Goal: Task Accomplishment & Management: Complete application form

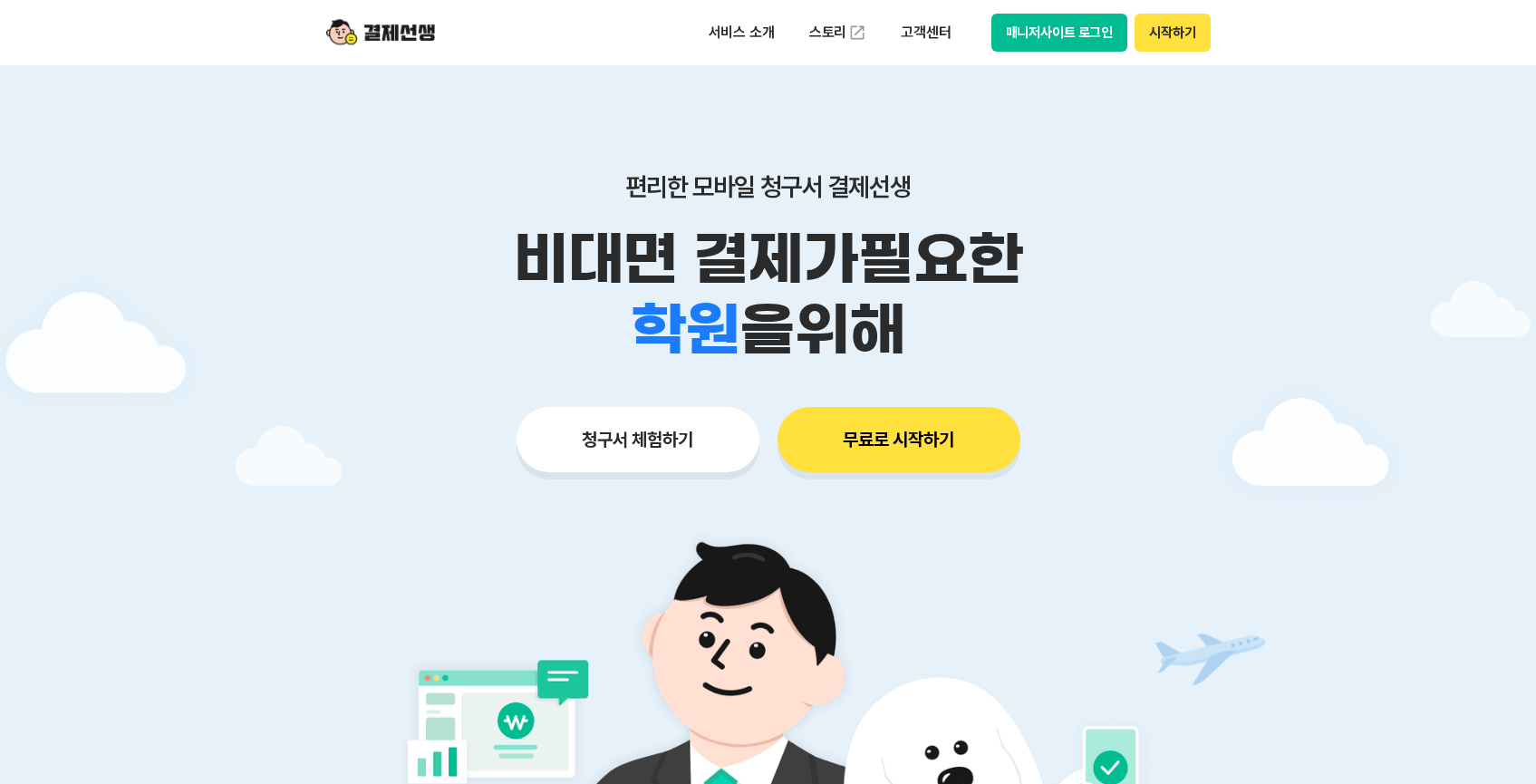
scroll to position [4, 0]
click at [926, 425] on button "무료로 시작하기" at bounding box center [899, 439] width 243 height 65
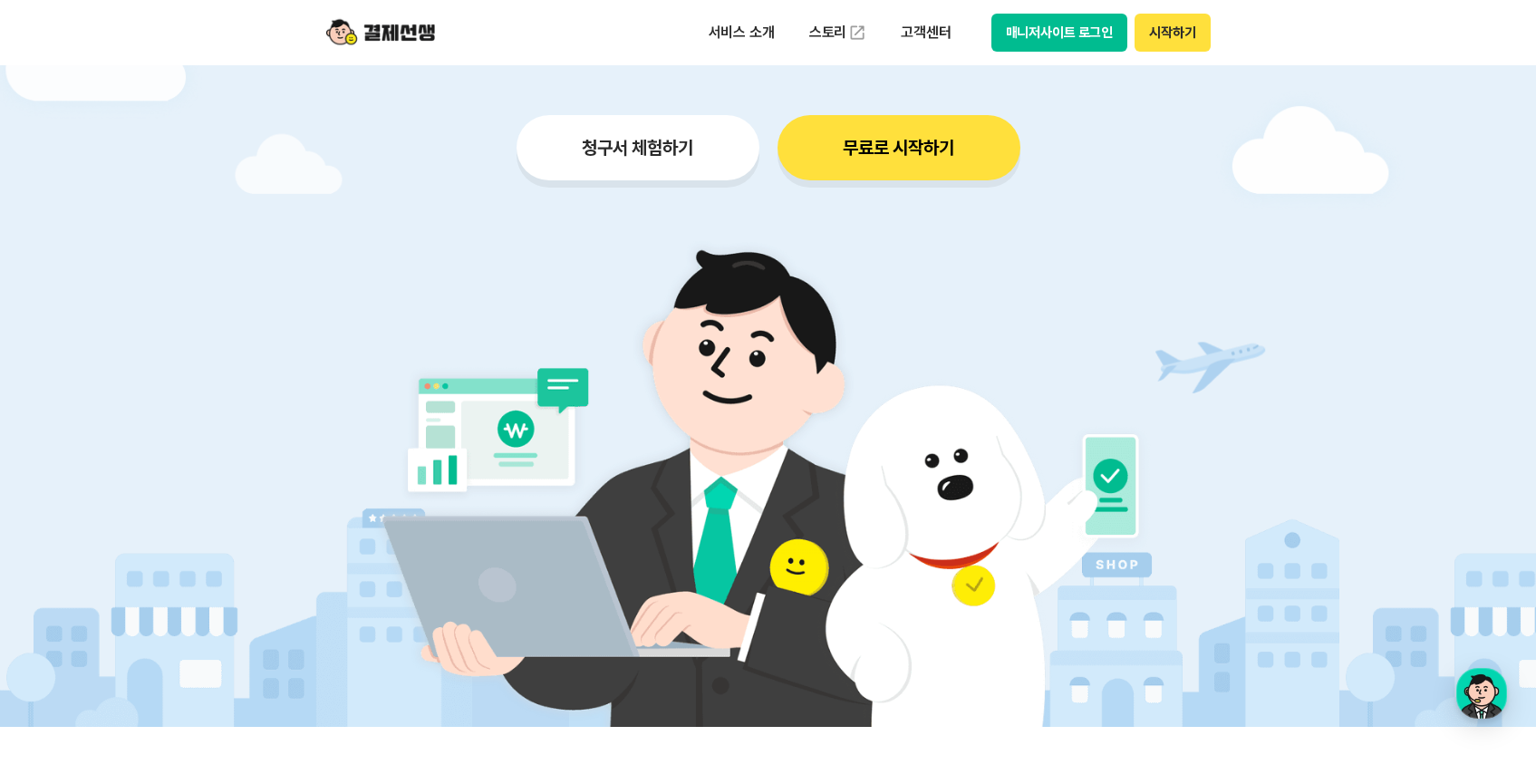
scroll to position [208, 0]
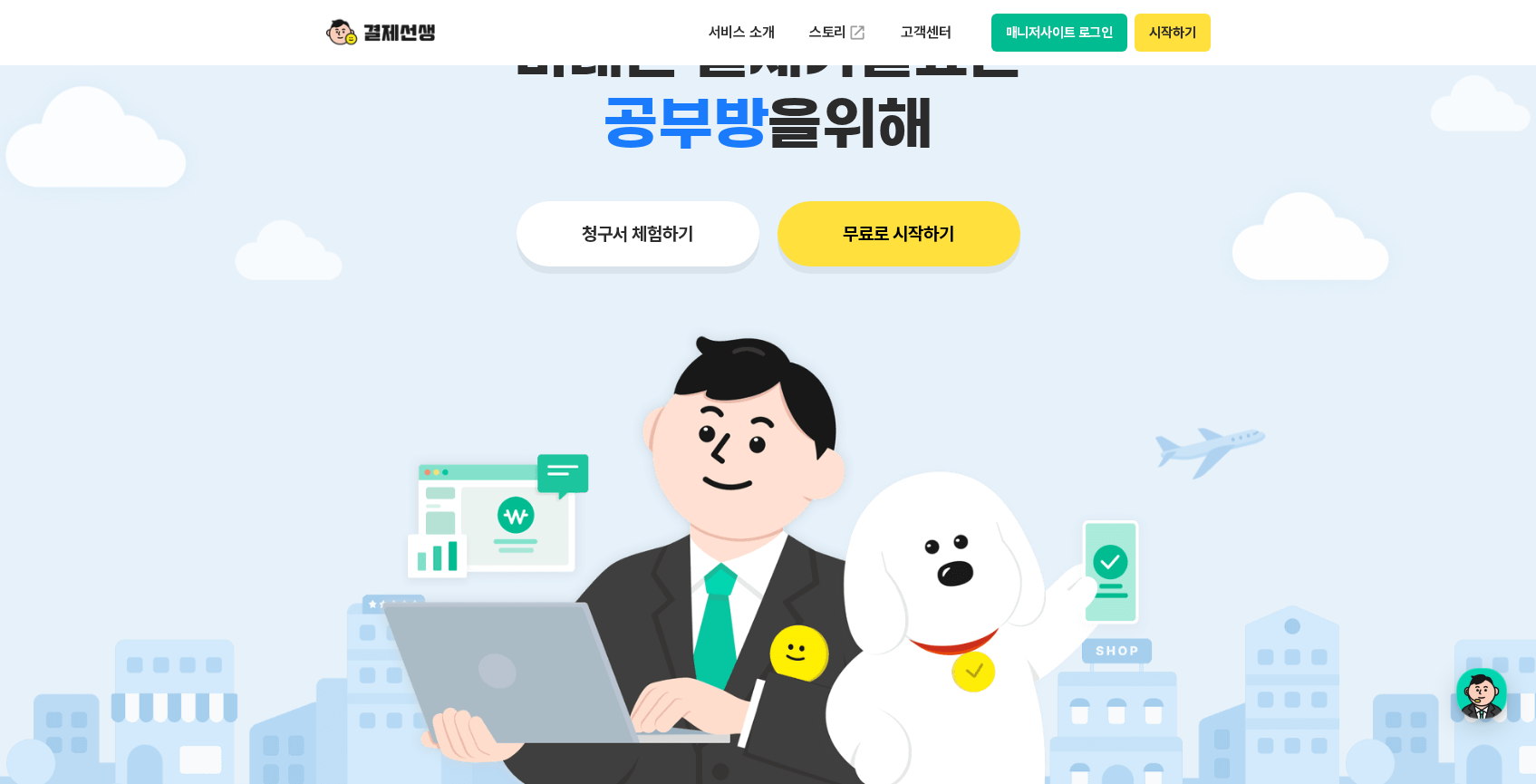
click at [697, 225] on button "청구서 체험하기" at bounding box center [637, 234] width 243 height 65
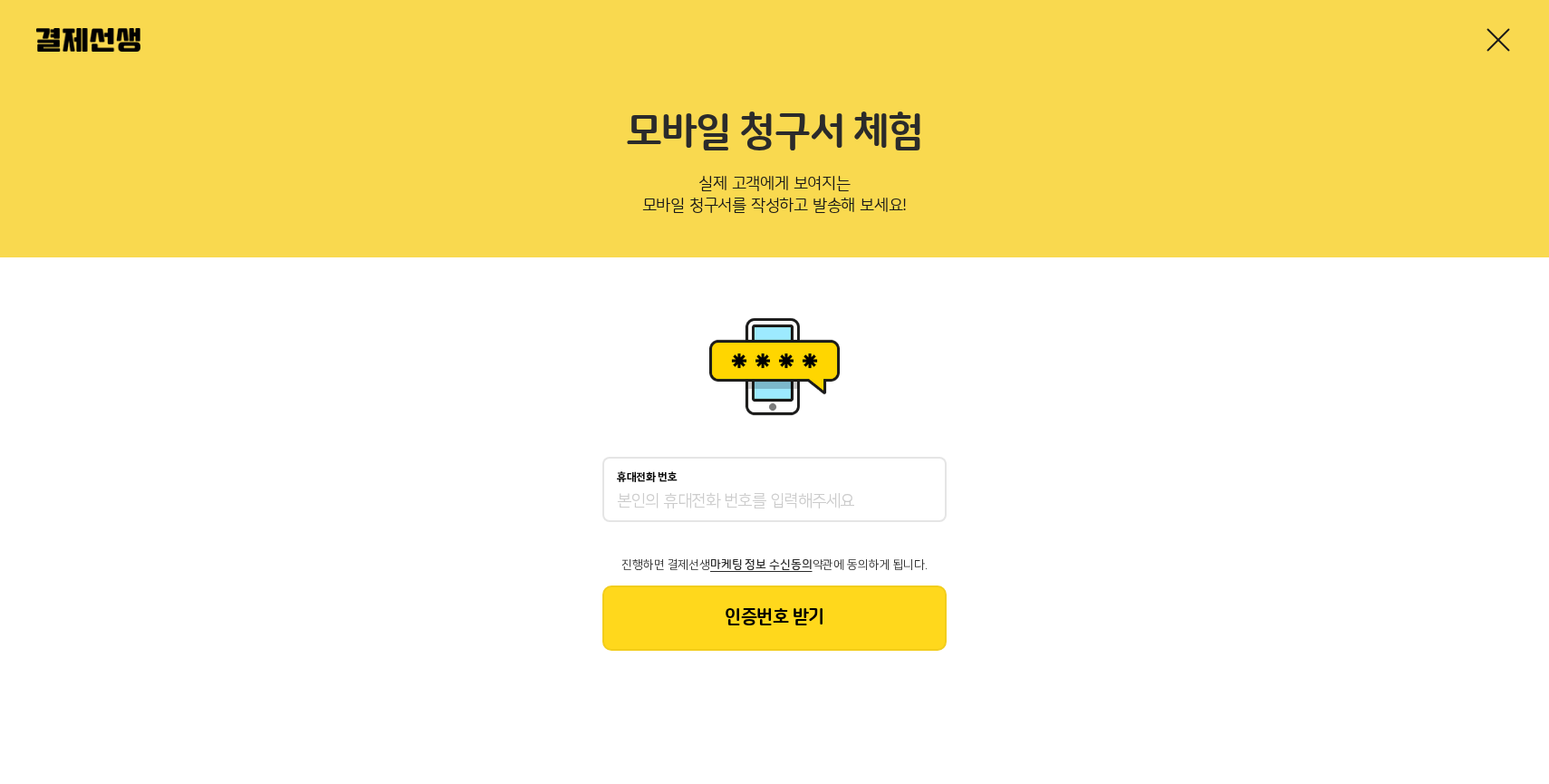
click at [877, 477] on div "휴대전화 번호" at bounding box center [774, 477] width 316 height 12
click at [877, 491] on input "휴대전화 번호" at bounding box center [774, 502] width 316 height 22
type input "01086872407"
click at [907, 618] on button "인증번호 받기" at bounding box center [774, 618] width 345 height 65
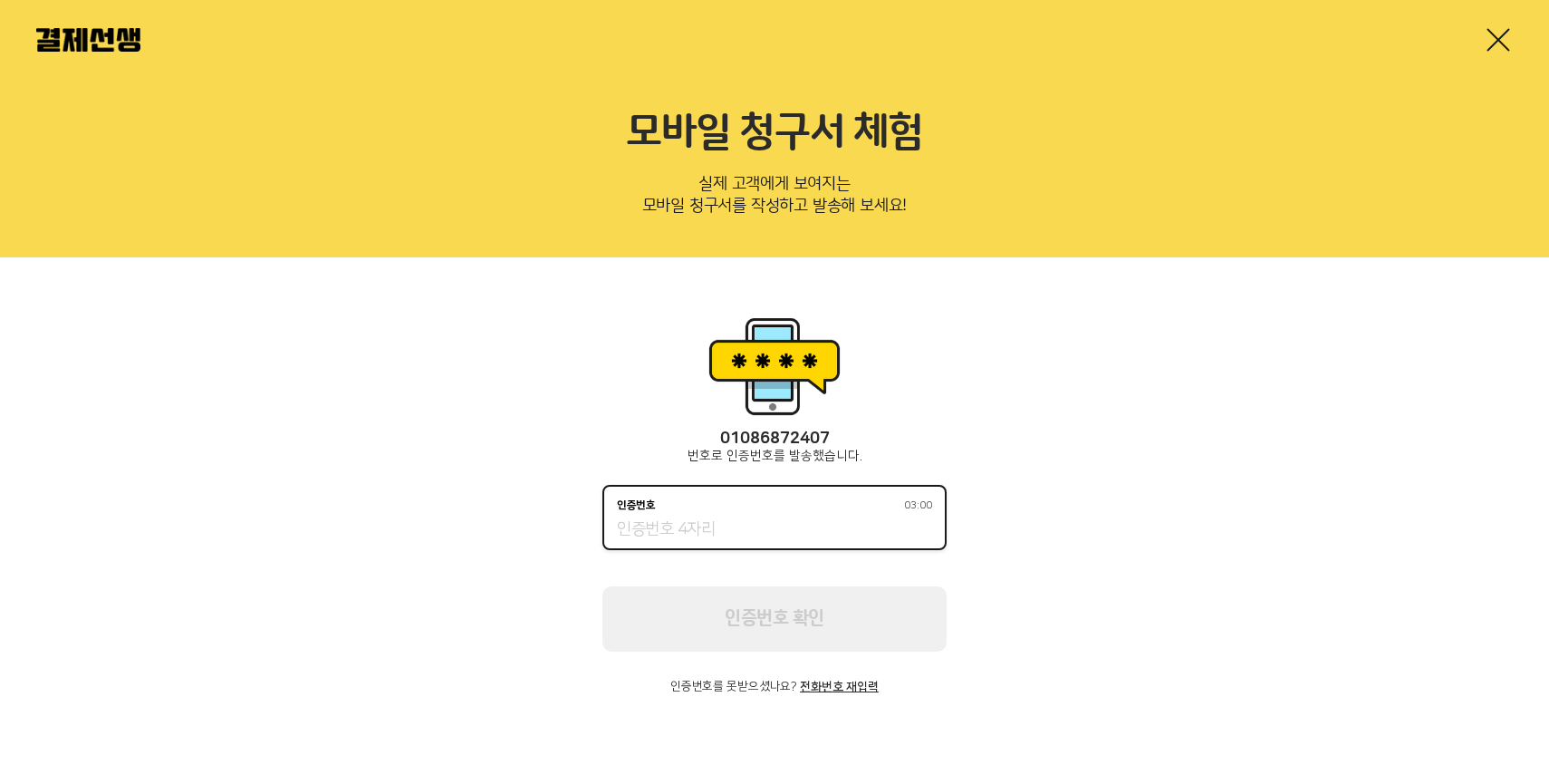
click at [782, 526] on input "인증번호 03:00" at bounding box center [774, 530] width 316 height 22
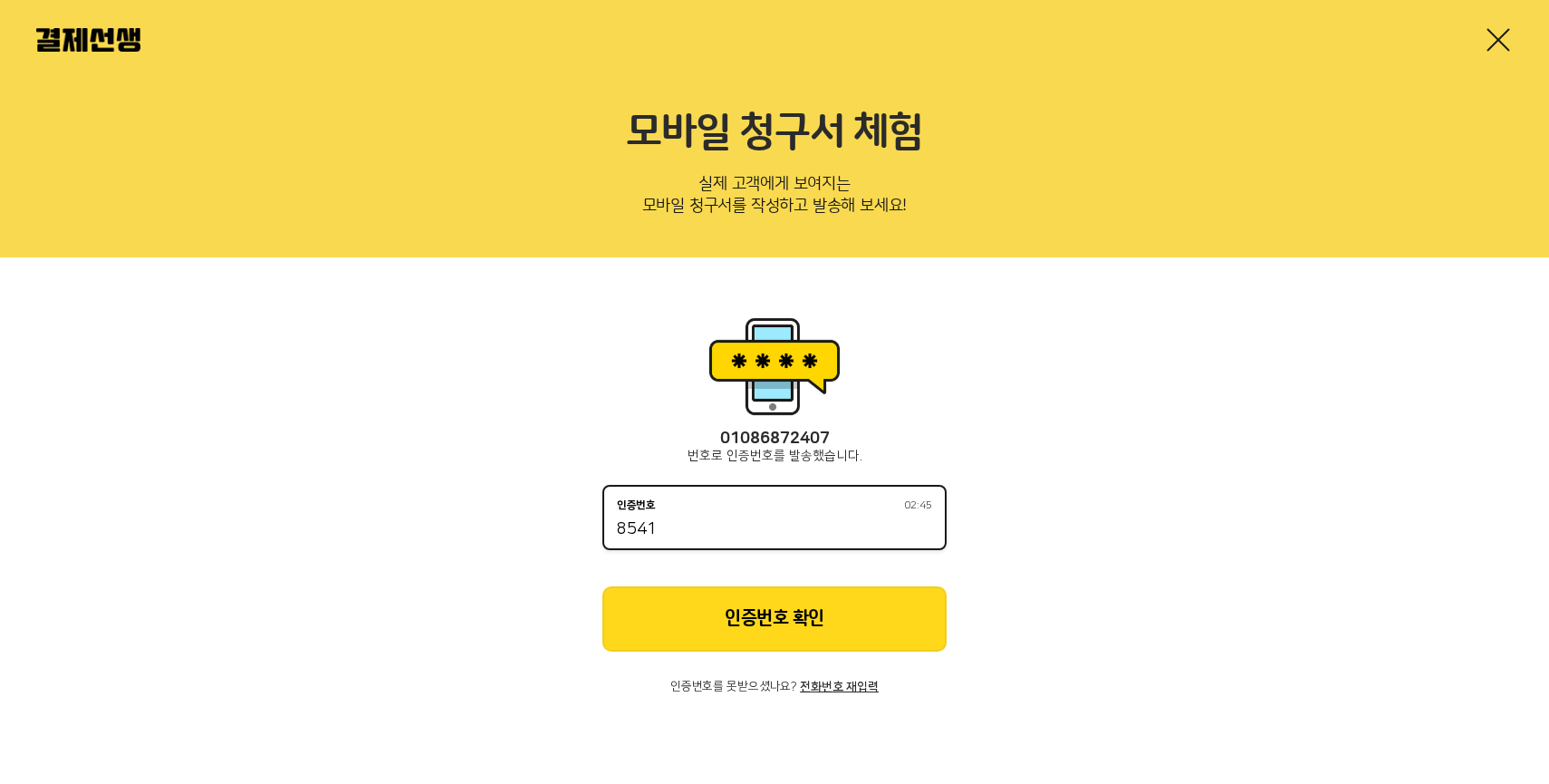
type input "8541"
click at [879, 630] on button "인증번호 확인" at bounding box center [774, 619] width 345 height 65
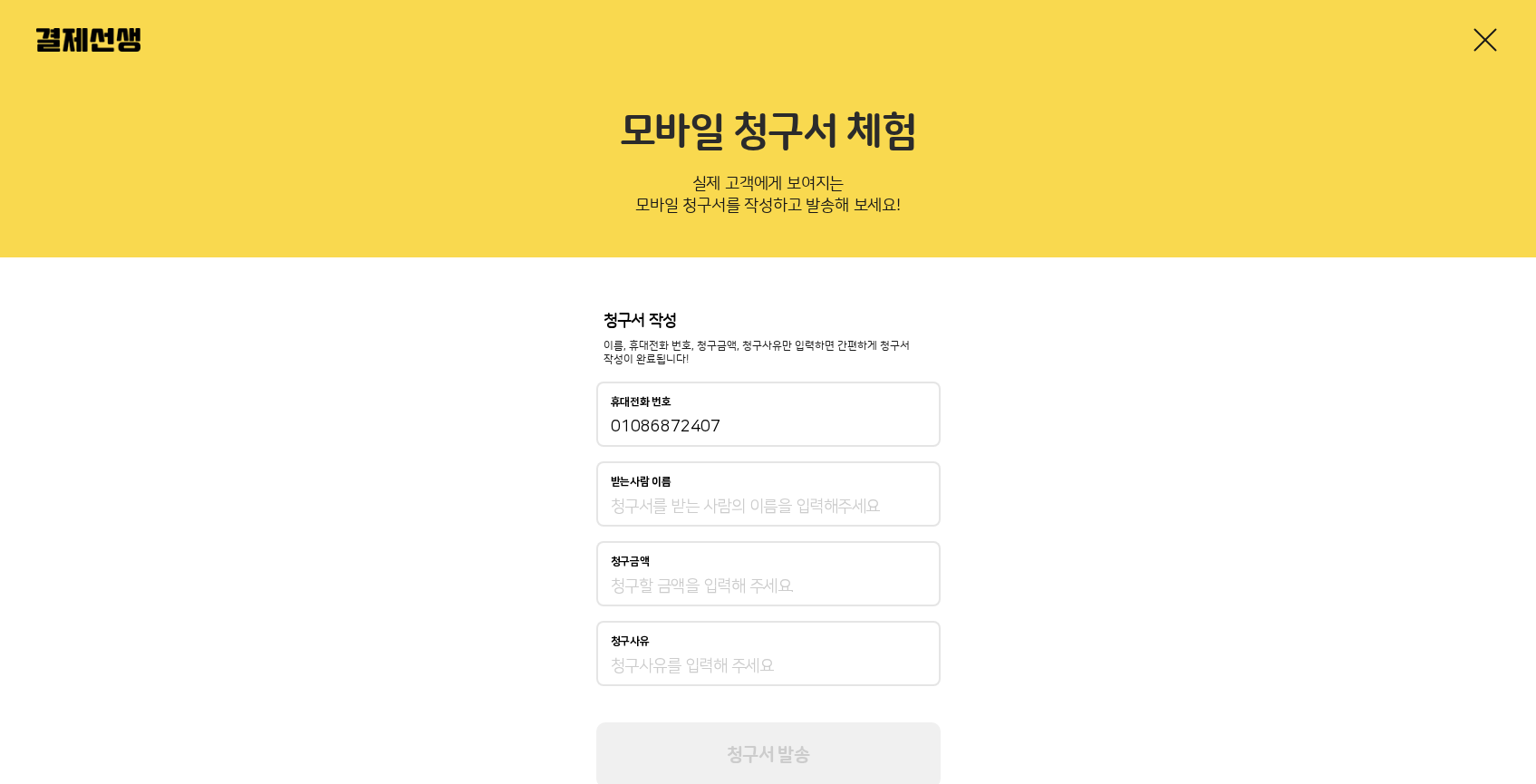
click at [824, 517] on input "받는사람 이름" at bounding box center [768, 506] width 316 height 22
type input "김수진"
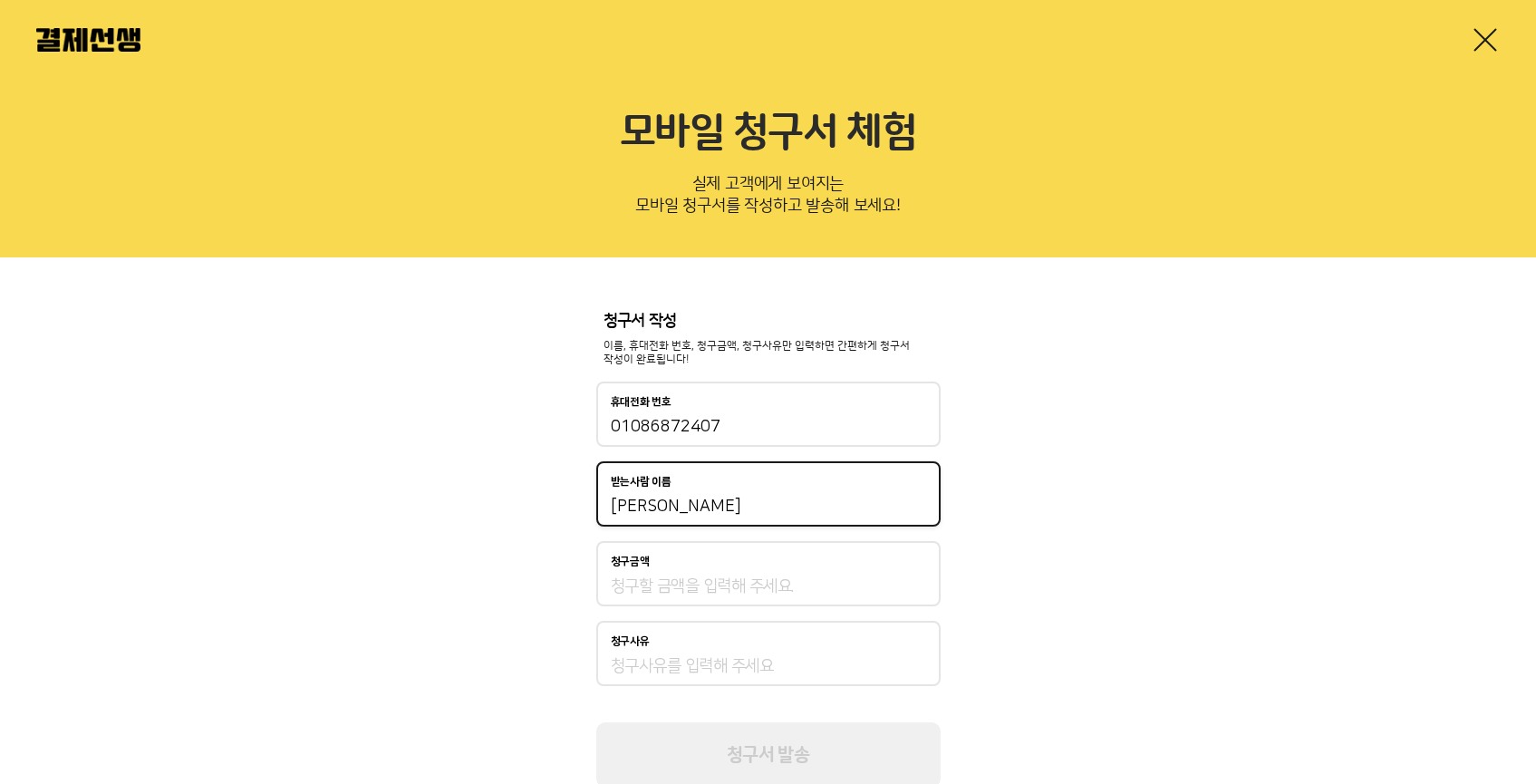
click at [791, 586] on input "청구금액" at bounding box center [768, 585] width 316 height 22
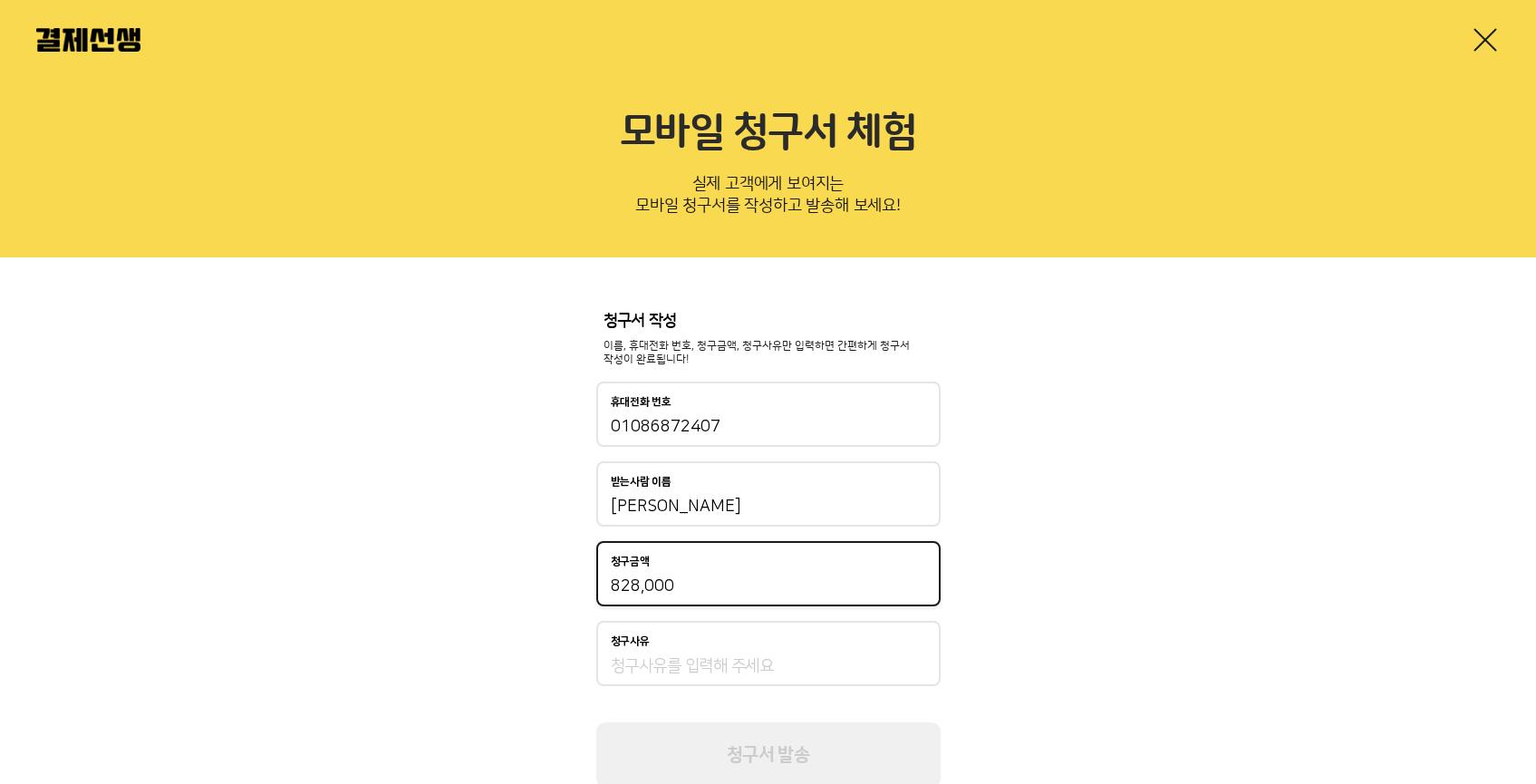
type input "828,000"
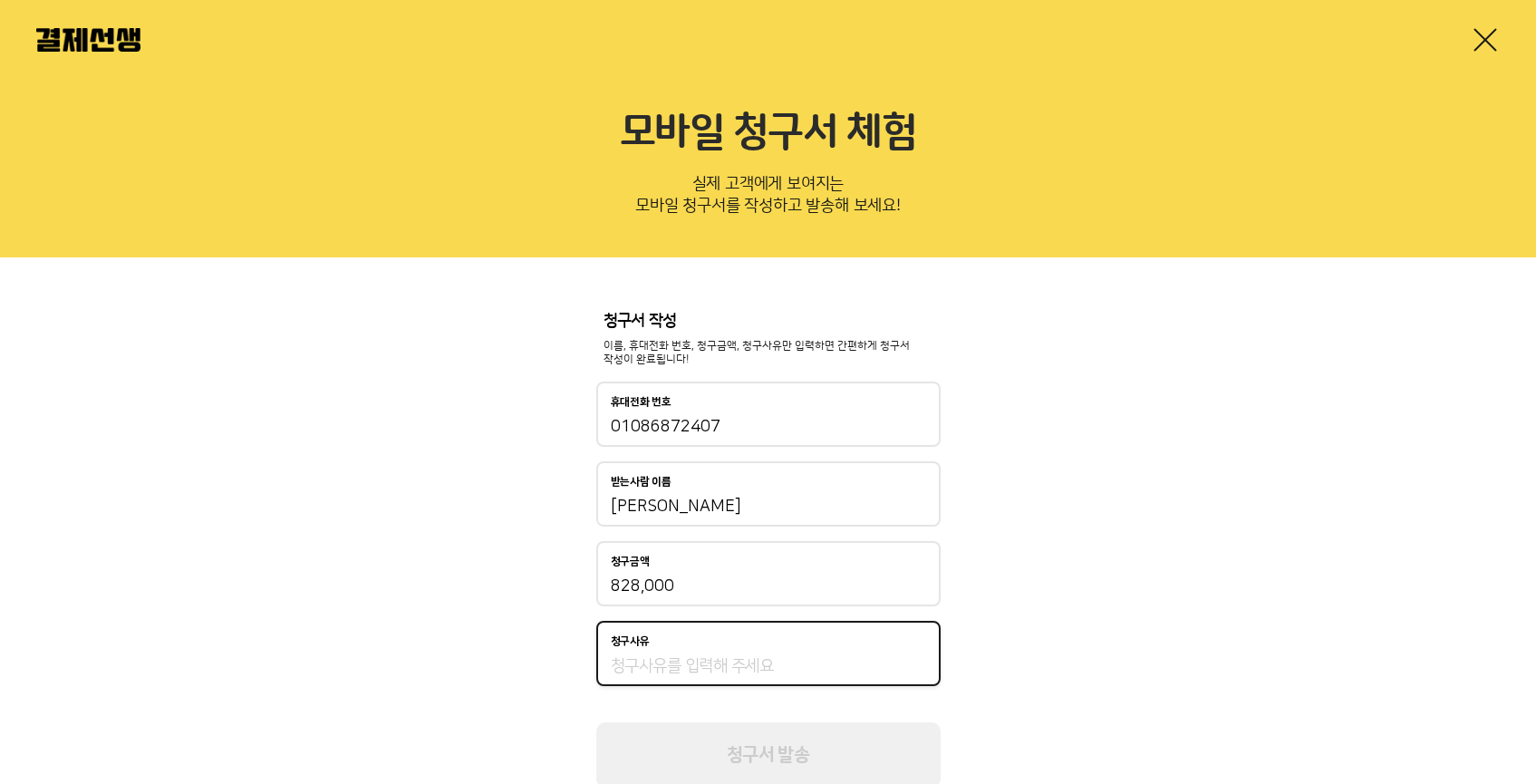
click at [805, 664] on input "청구사유" at bounding box center [768, 666] width 316 height 22
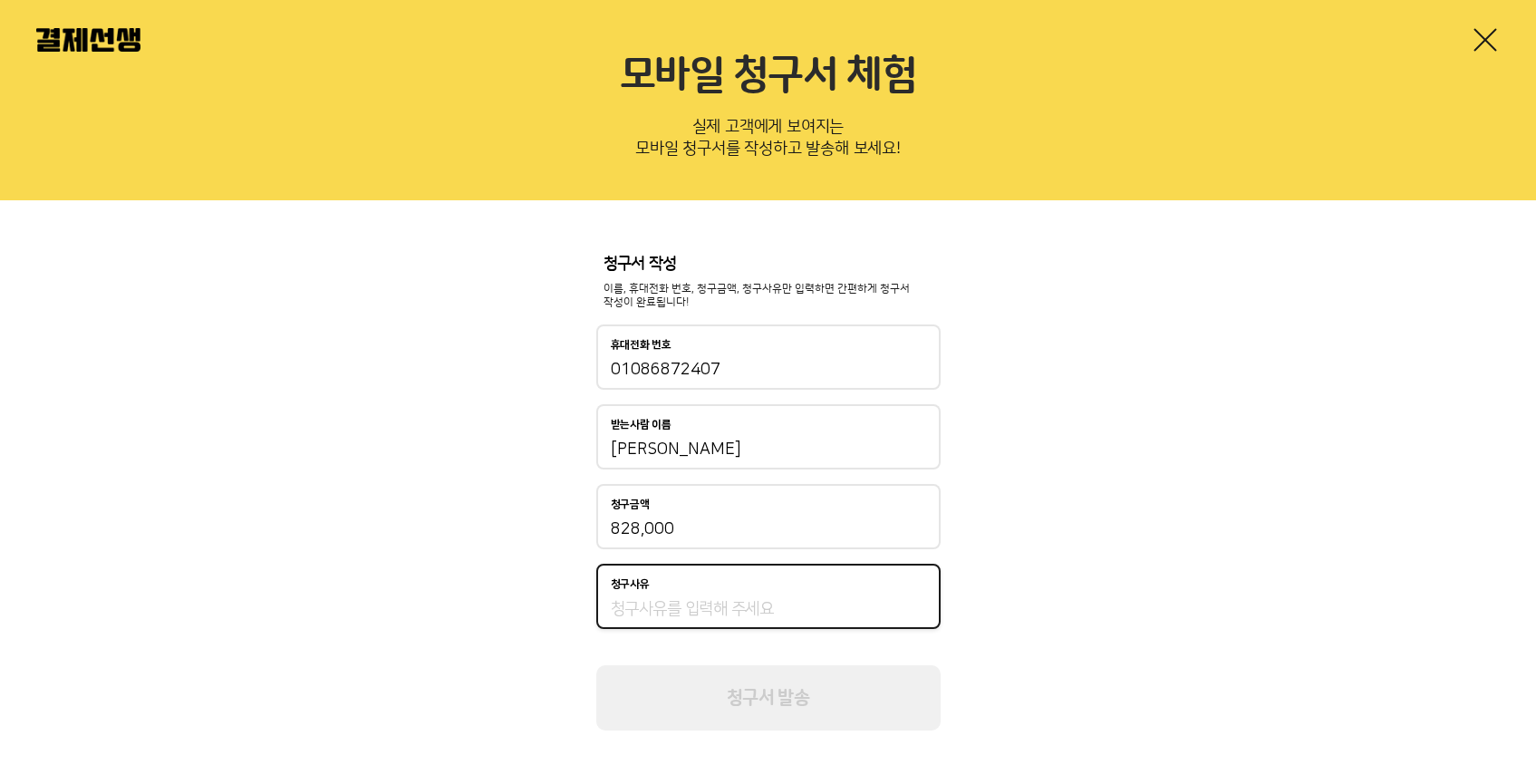
scroll to position [58, 0]
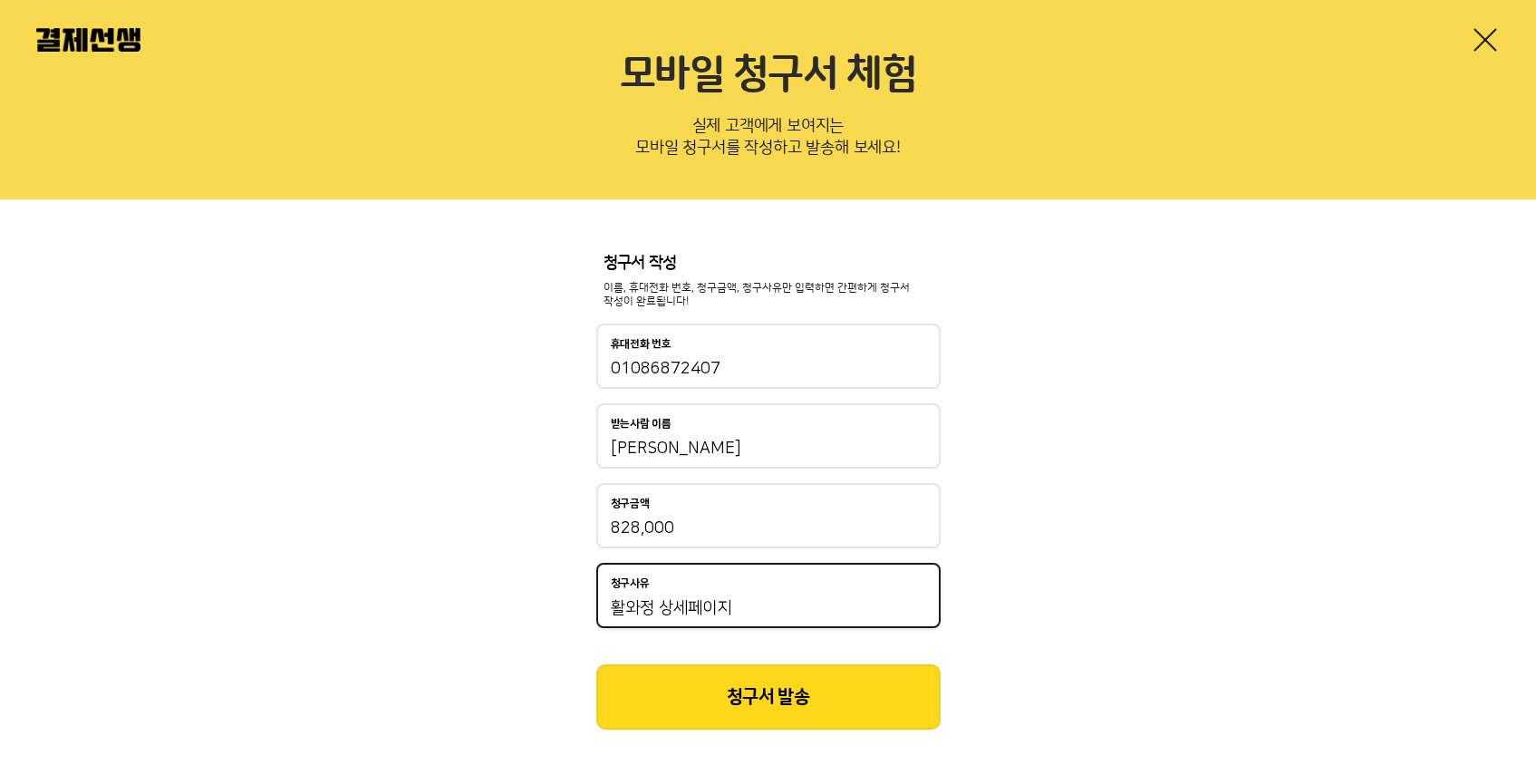
type input "활와정 상세페이지"
click at [786, 720] on button "청구서 발송" at bounding box center [768, 697] width 345 height 65
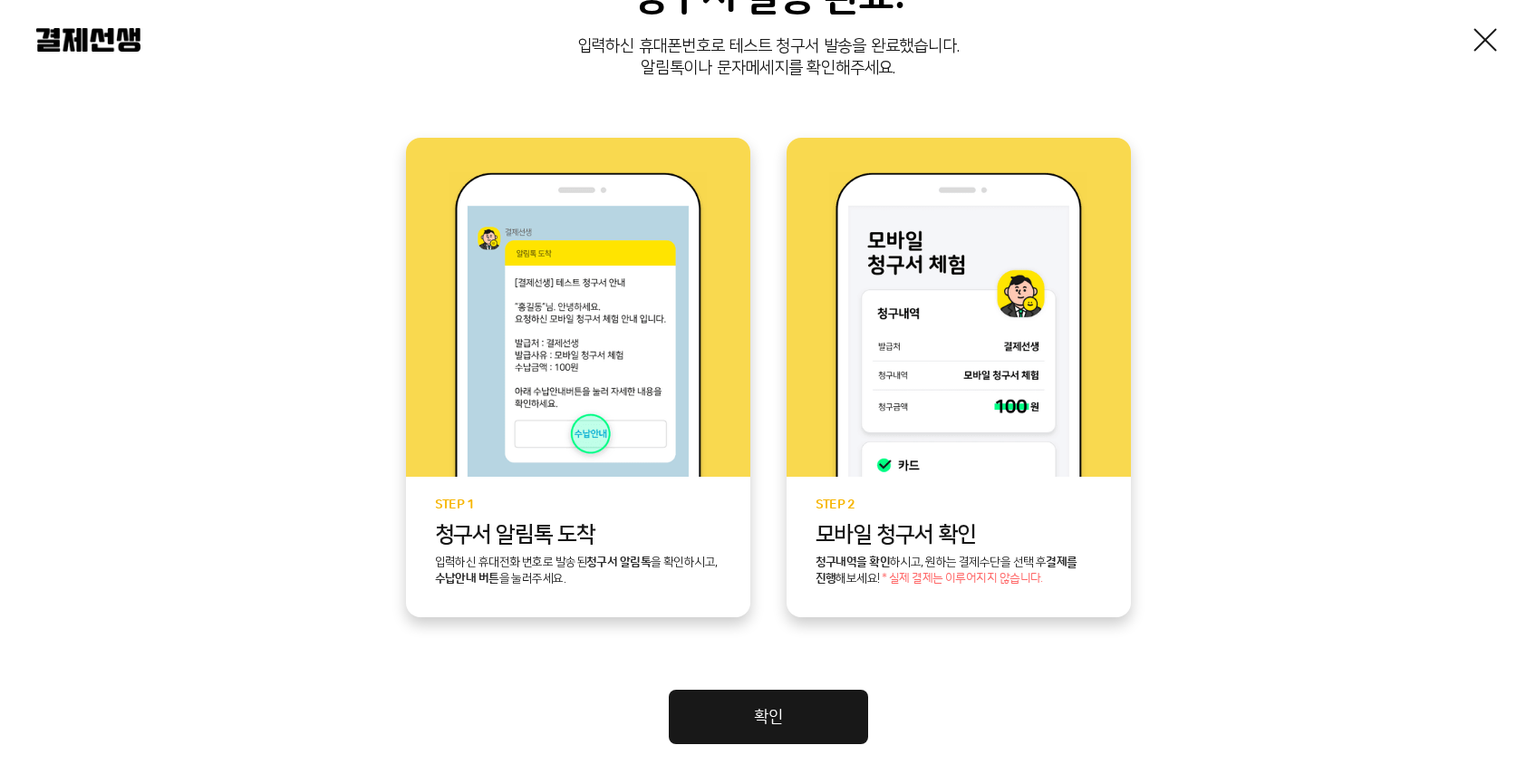
scroll to position [374, 0]
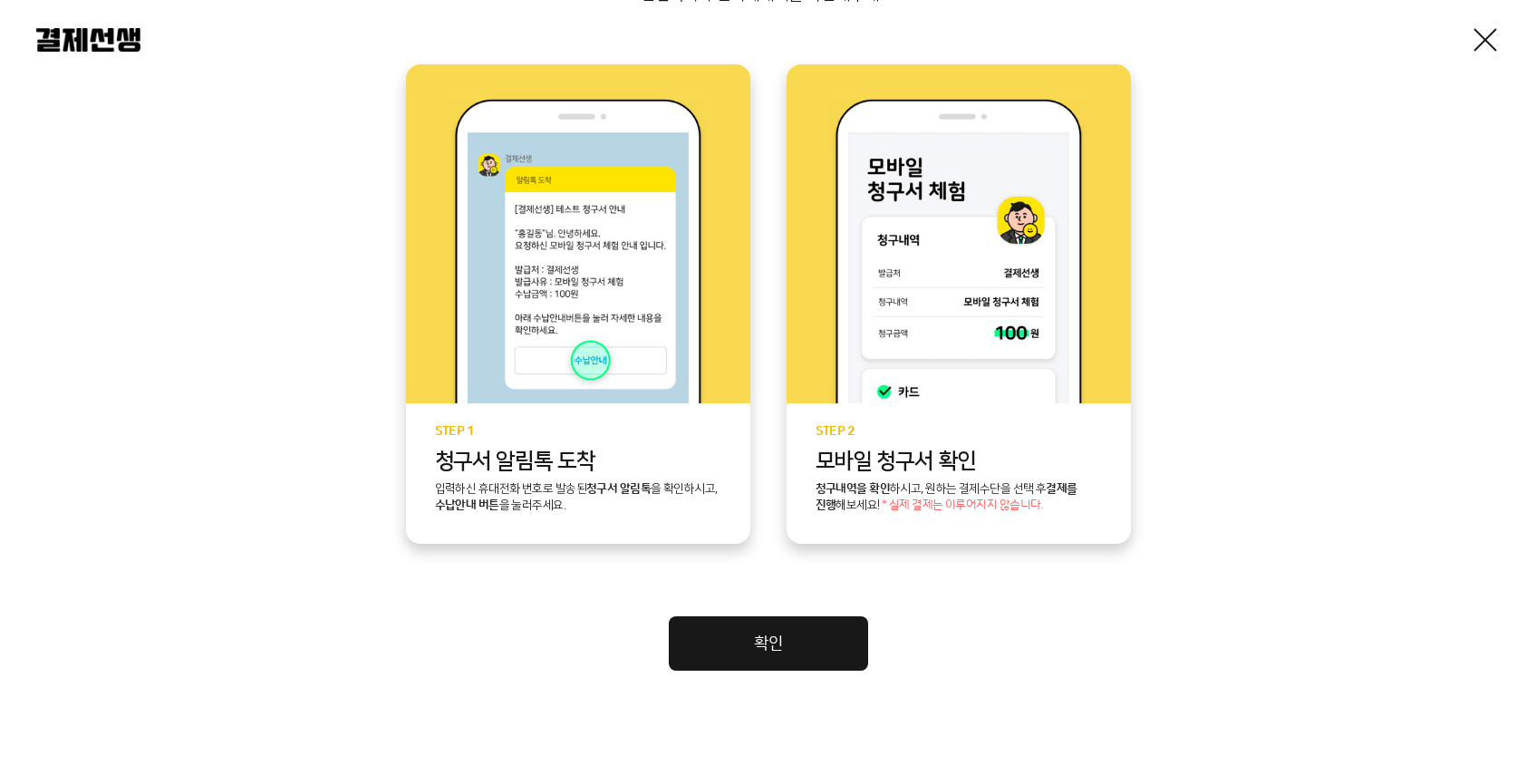
click at [816, 646] on link "확인" at bounding box center [769, 643] width 200 height 55
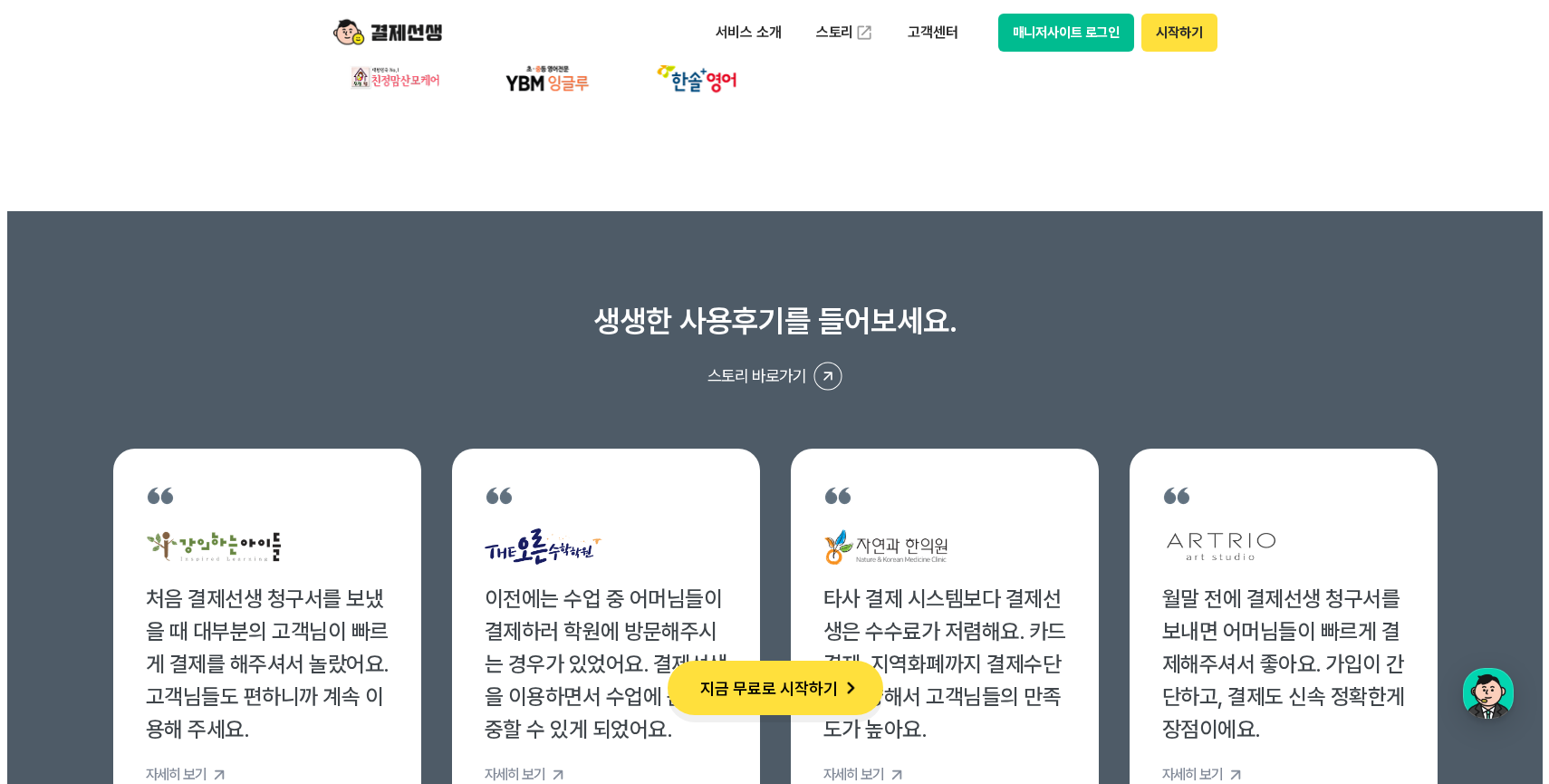
scroll to position [6981, 0]
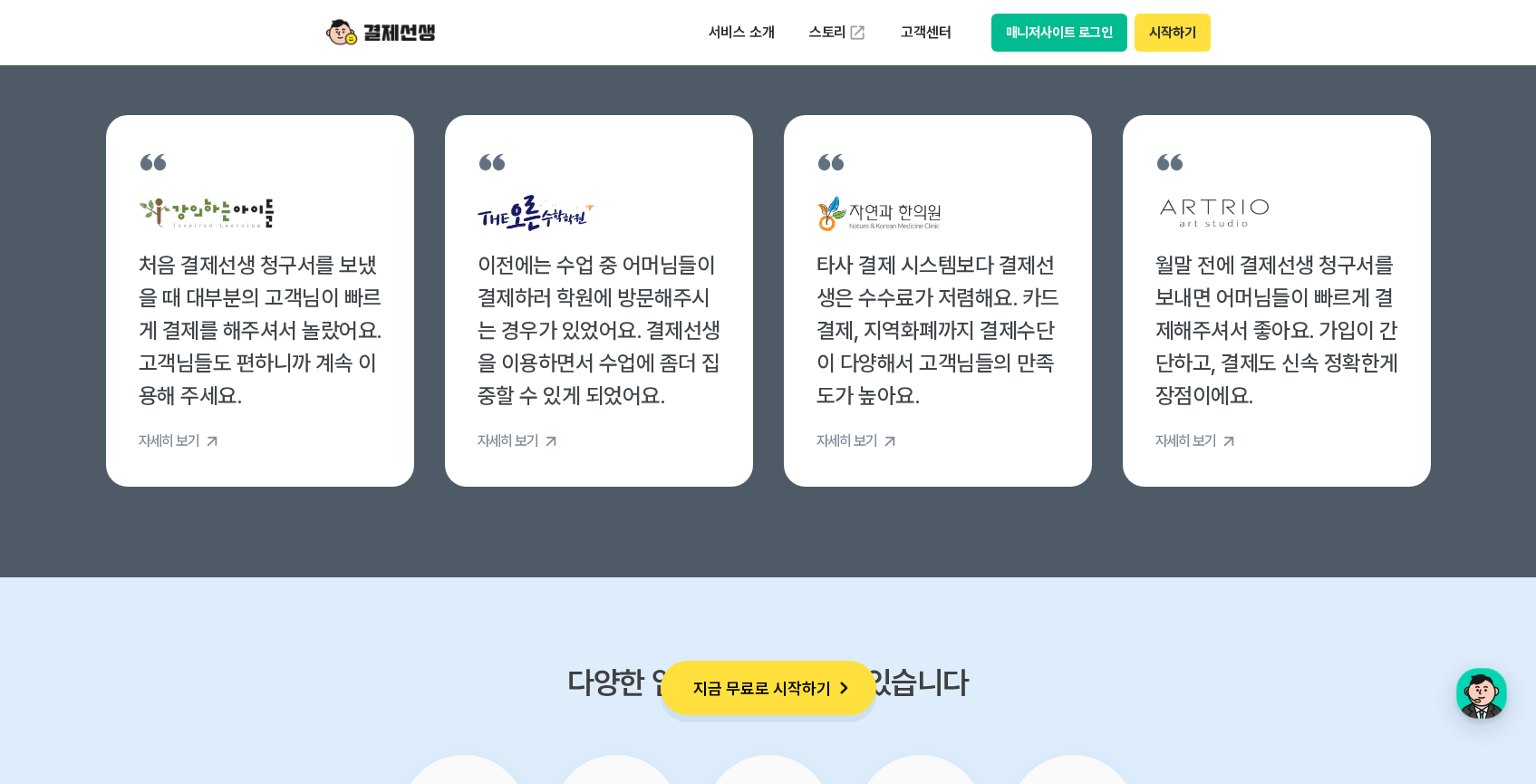
click at [769, 677] on button "지금 무료로 시작하기" at bounding box center [768, 687] width 216 height 55
